Goal: Transaction & Acquisition: Obtain resource

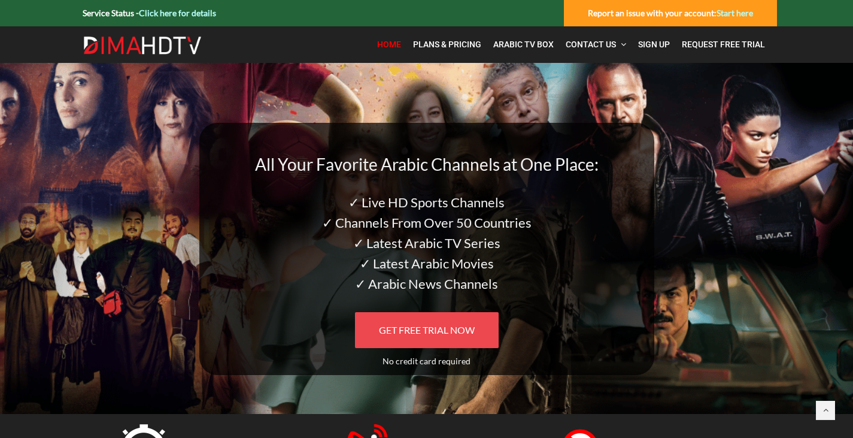
click at [449, 329] on span "GET FREE TRIAL NOW" at bounding box center [427, 329] width 96 height 11
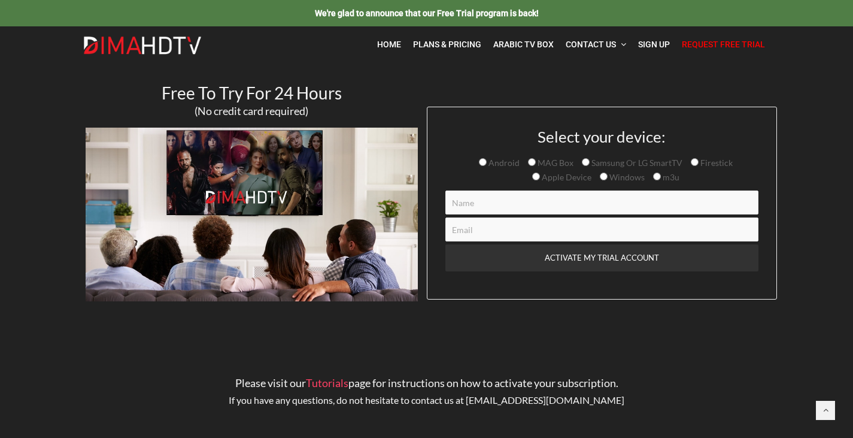
click at [520, 205] on input "Contact form" at bounding box center [602, 202] width 313 height 24
click at [608, 177] on span "Windows" at bounding box center [626, 177] width 37 height 10
click at [607, 177] on input "Windows" at bounding box center [604, 176] width 8 height 8
radio input "true"
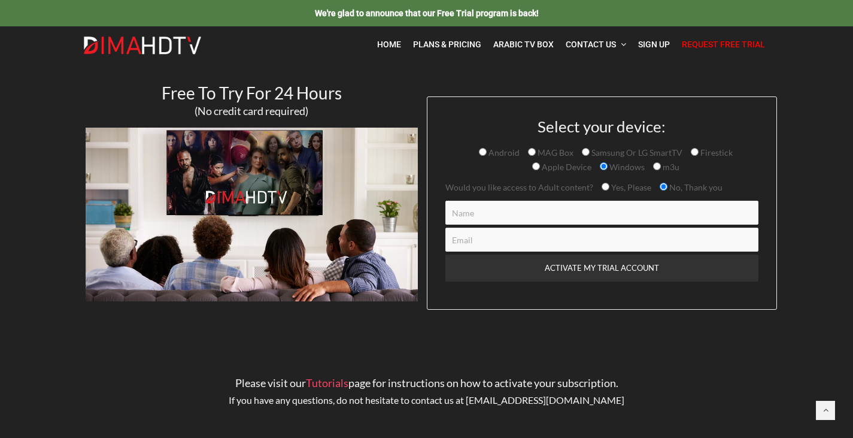
click at [565, 214] on input "Contact form" at bounding box center [602, 213] width 313 height 24
type input "talel"
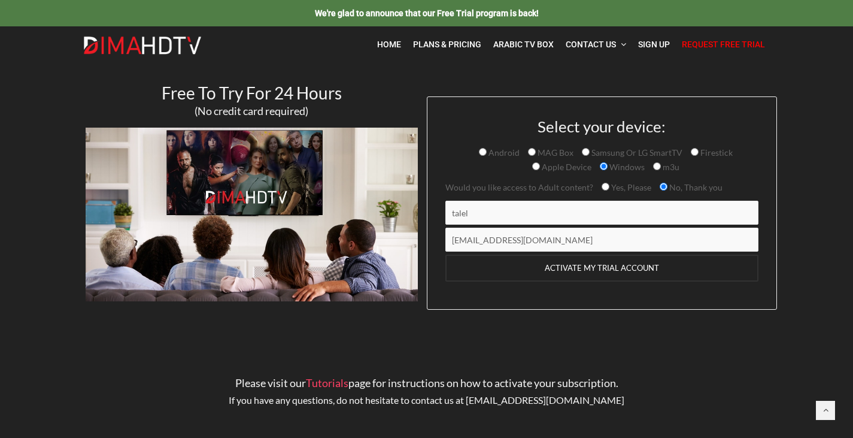
type input "scoobydont15@gmail.com"
click at [614, 271] on input "ACTIVATE MY TRIAL ACCOUNT" at bounding box center [602, 267] width 313 height 27
